Goal: Information Seeking & Learning: Learn about a topic

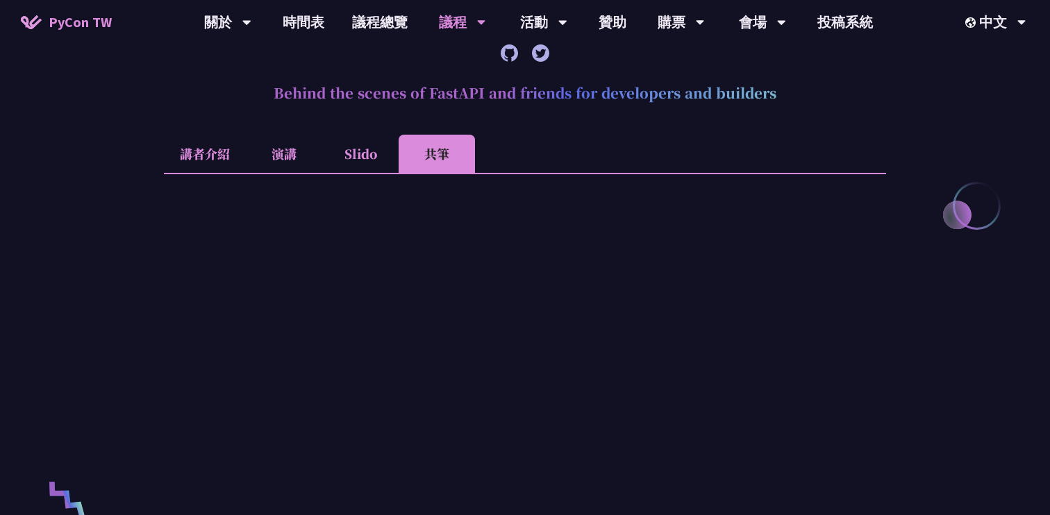
click at [222, 154] on li "講者介紹" at bounding box center [205, 154] width 82 height 38
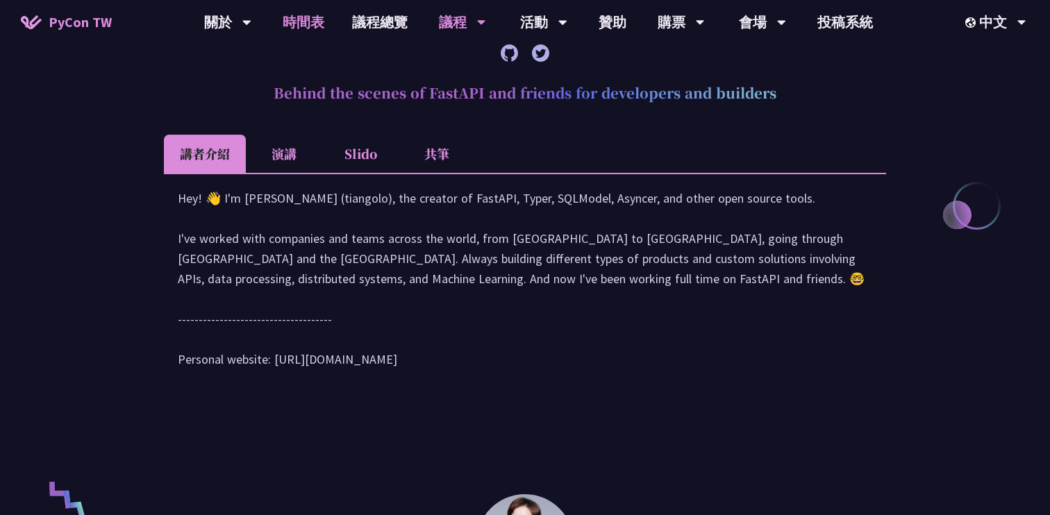
click at [294, 22] on link "時間表" at bounding box center [303, 22] width 69 height 44
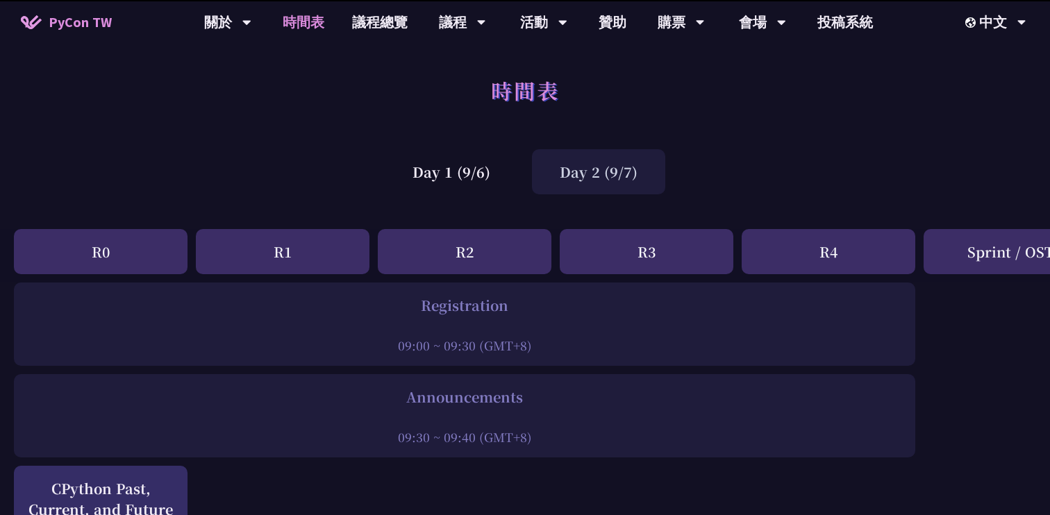
scroll to position [1804, 0]
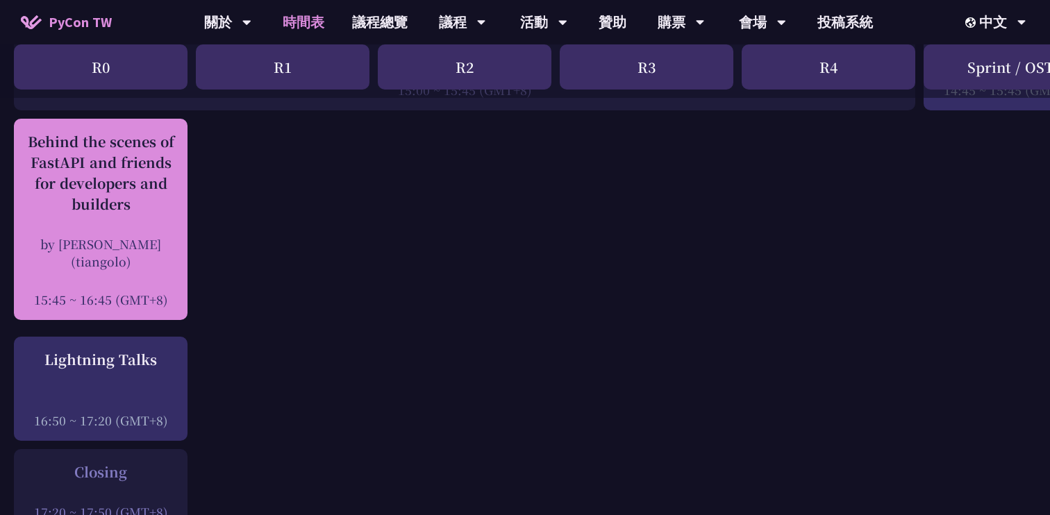
click at [140, 230] on div "Behind the scenes of FastAPI and friends for developers and builders by [PERSON…" at bounding box center [101, 219] width 160 height 177
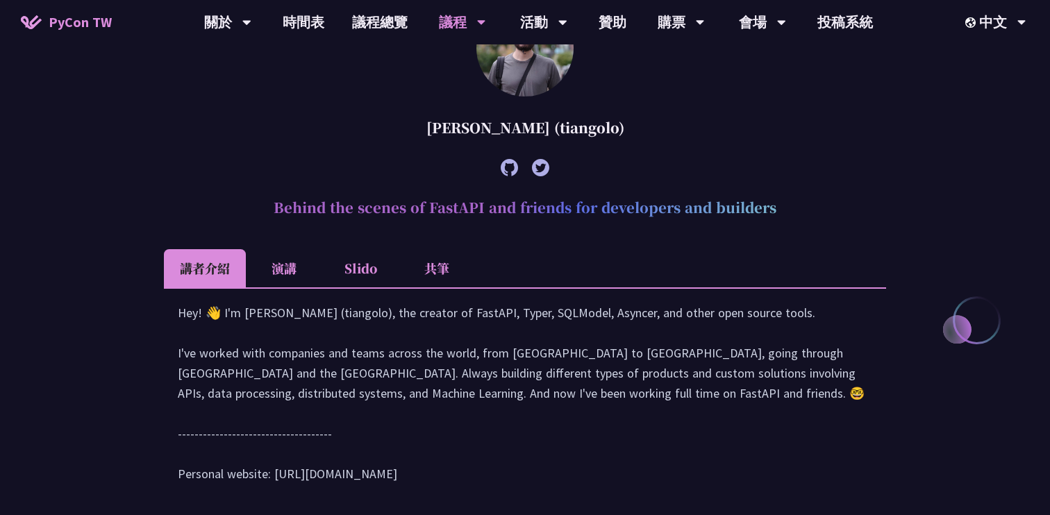
scroll to position [402, 0]
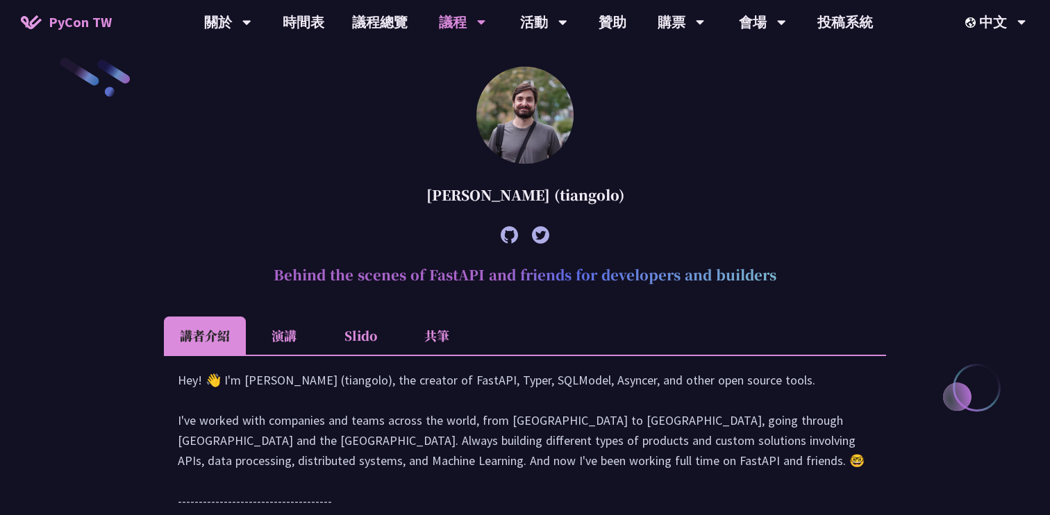
click at [504, 238] on icon at bounding box center [509, 234] width 17 height 17
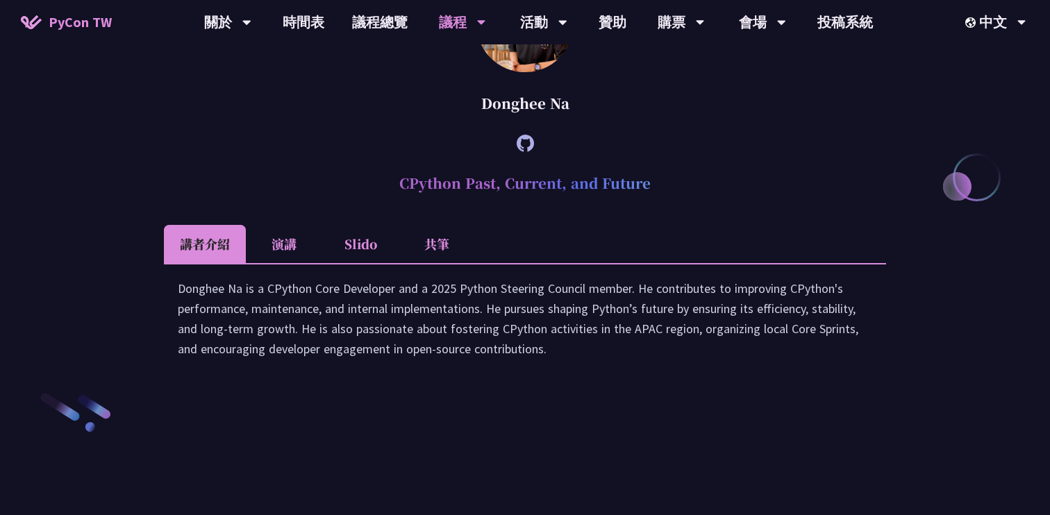
scroll to position [2550, 0]
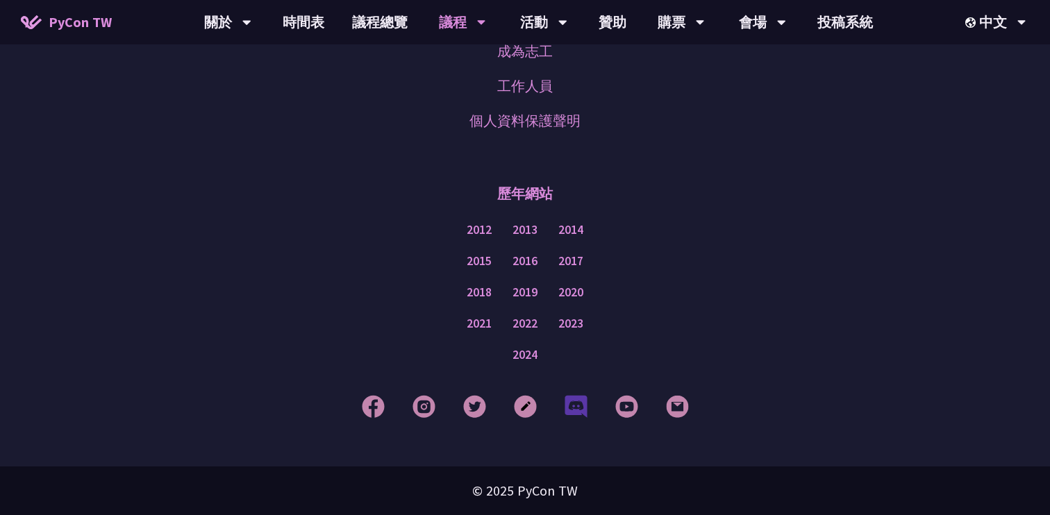
click at [579, 406] on img at bounding box center [576, 406] width 23 height 23
click at [725, 190] on div "歷年網站" at bounding box center [525, 194] width 981 height 42
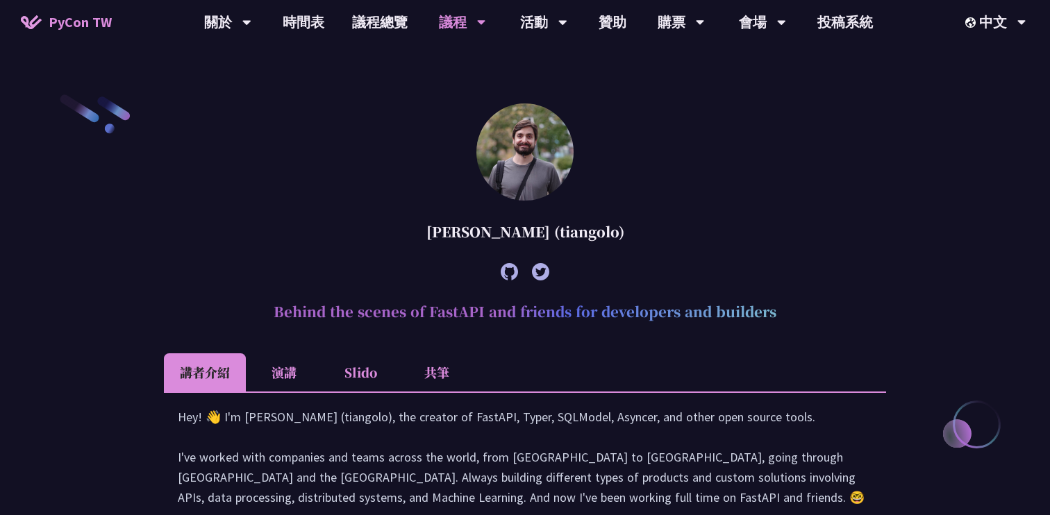
scroll to position [0, 0]
